Goal: Transaction & Acquisition: Purchase product/service

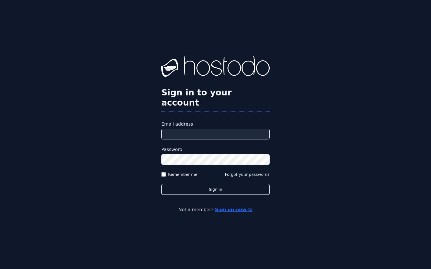
click at [177, 130] on input "Email address" at bounding box center [215, 134] width 108 height 11
paste input "**********"
type input "**********"
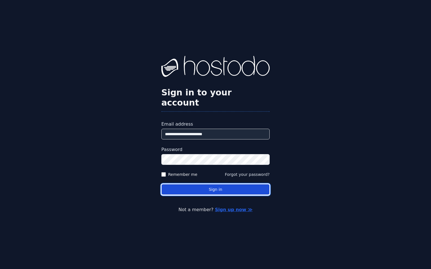
click at [206, 184] on button "Sign in" at bounding box center [215, 189] width 108 height 11
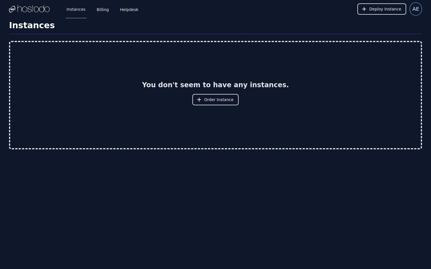
click at [418, 14] on button "AE" at bounding box center [415, 9] width 12 height 14
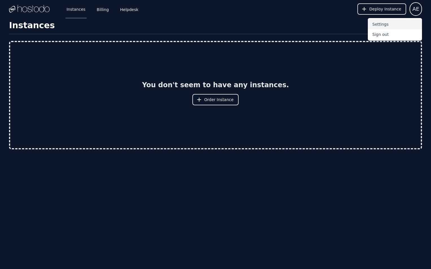
click at [401, 22] on button "Settings" at bounding box center [395, 24] width 54 height 10
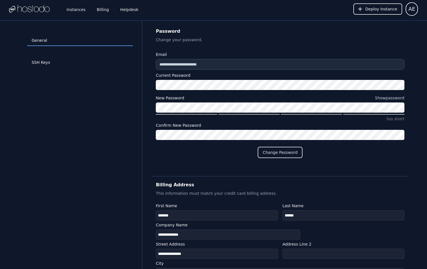
click at [111, 127] on header "General SSH Keys" at bounding box center [80, 196] width 124 height 342
click at [113, 145] on header "General SSH Keys" at bounding box center [80, 196] width 124 height 342
click at [103, 12] on link "Billing" at bounding box center [103, 9] width 14 height 19
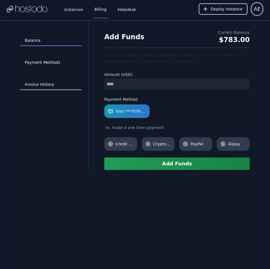
click at [42, 83] on link "Invoice History" at bounding box center [50, 84] width 61 height 11
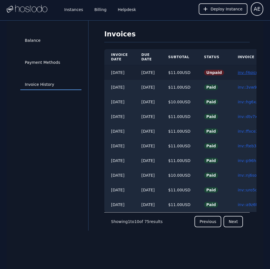
click at [247, 71] on link "inv::f4oicmv3by ≫" at bounding box center [256, 72] width 36 height 5
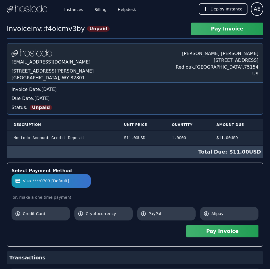
click at [226, 231] on button "Pay Invoice" at bounding box center [222, 231] width 72 height 12
click at [99, 9] on link "Billing" at bounding box center [100, 9] width 14 height 19
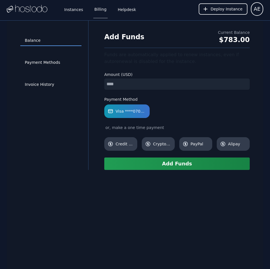
click at [137, 83] on input "number" at bounding box center [177, 83] width 146 height 11
click at [179, 165] on button "Add Funds" at bounding box center [177, 163] width 146 height 12
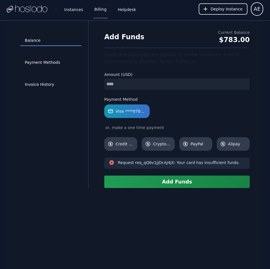
click at [167, 83] on input "**" at bounding box center [177, 83] width 146 height 11
type input "*"
click at [167, 183] on button "Add Funds" at bounding box center [177, 181] width 146 height 12
